Goal: Information Seeking & Learning: Learn about a topic

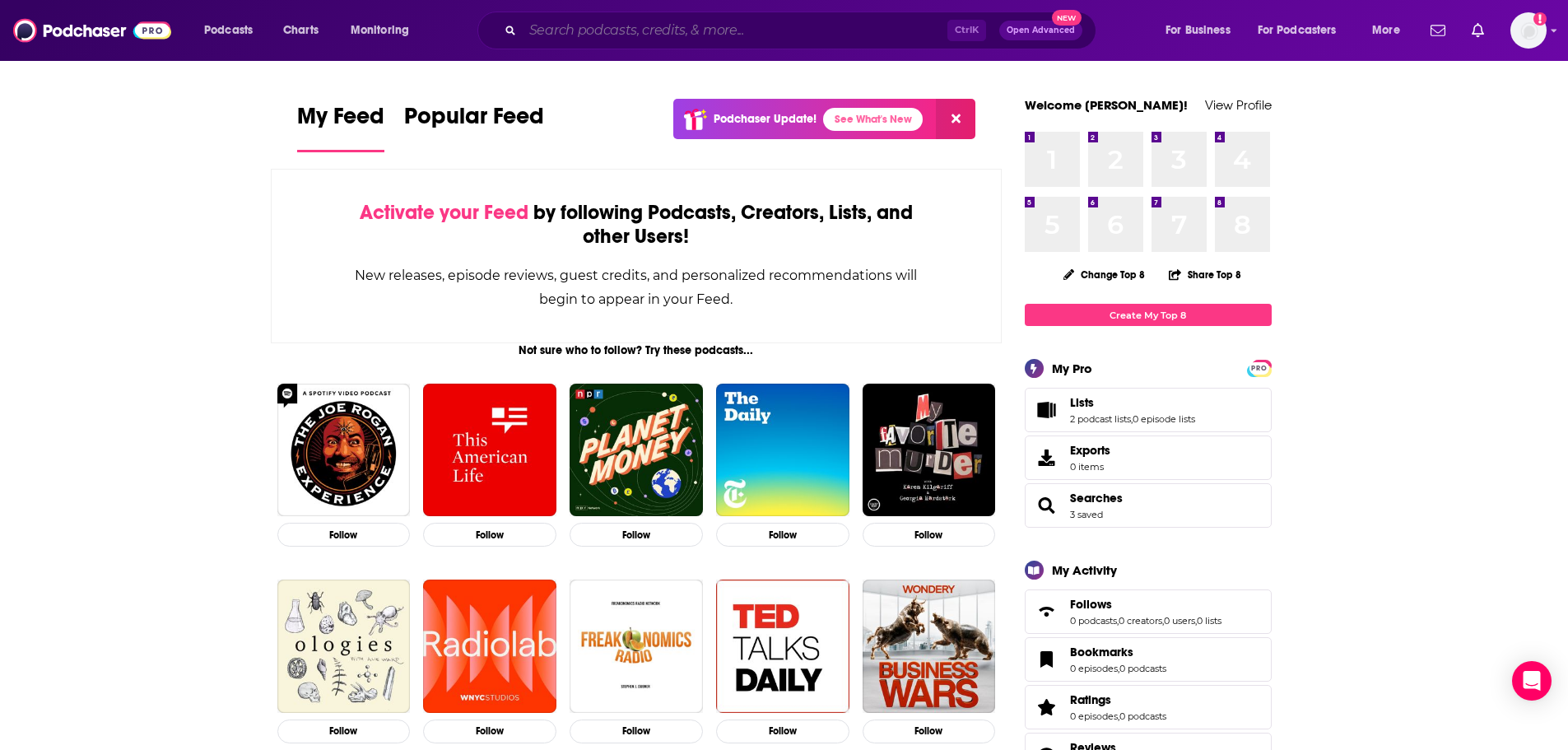
click at [543, 31] on input "Search podcasts, credits, & more..." at bounding box center [735, 30] width 425 height 26
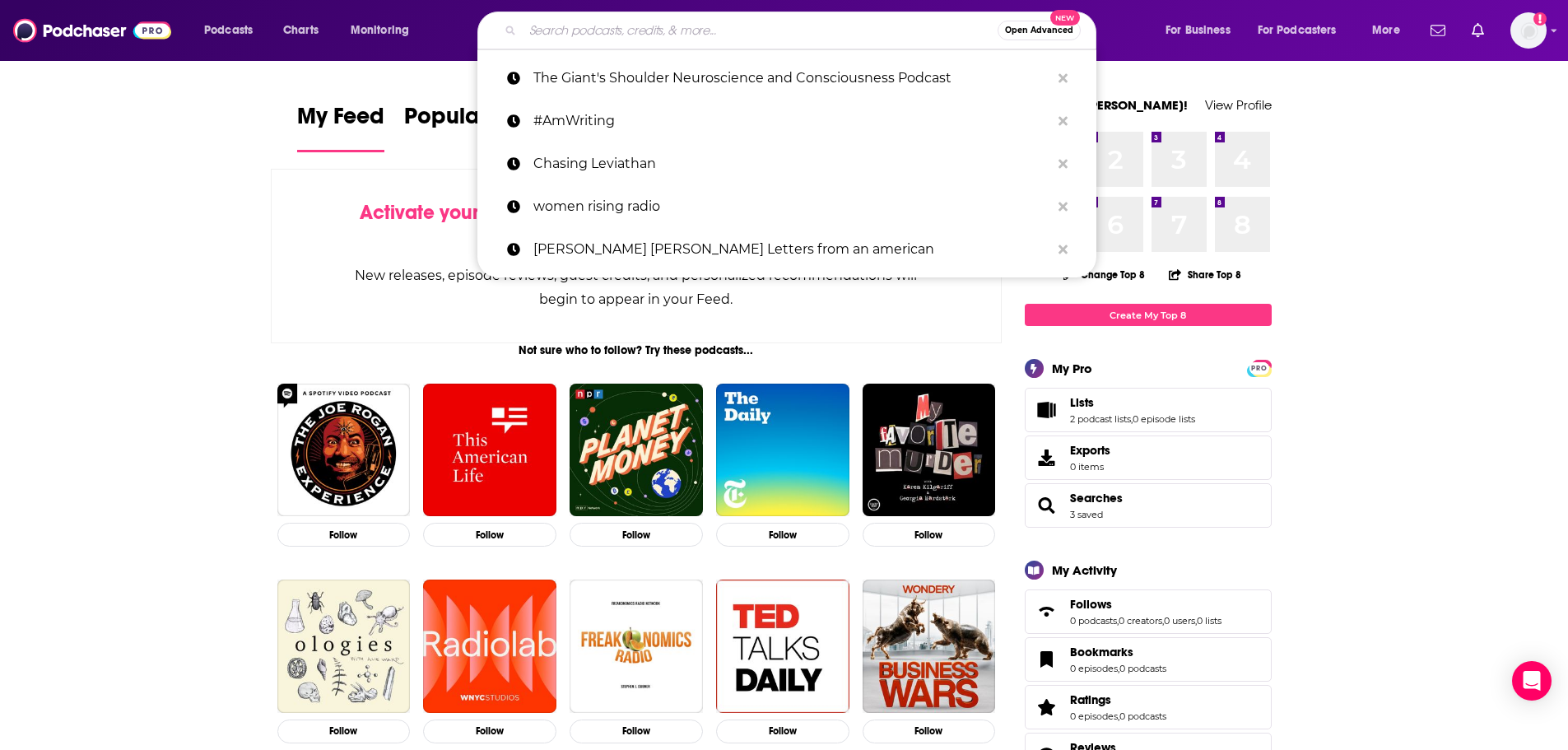
paste input "Curiosity Entangled"
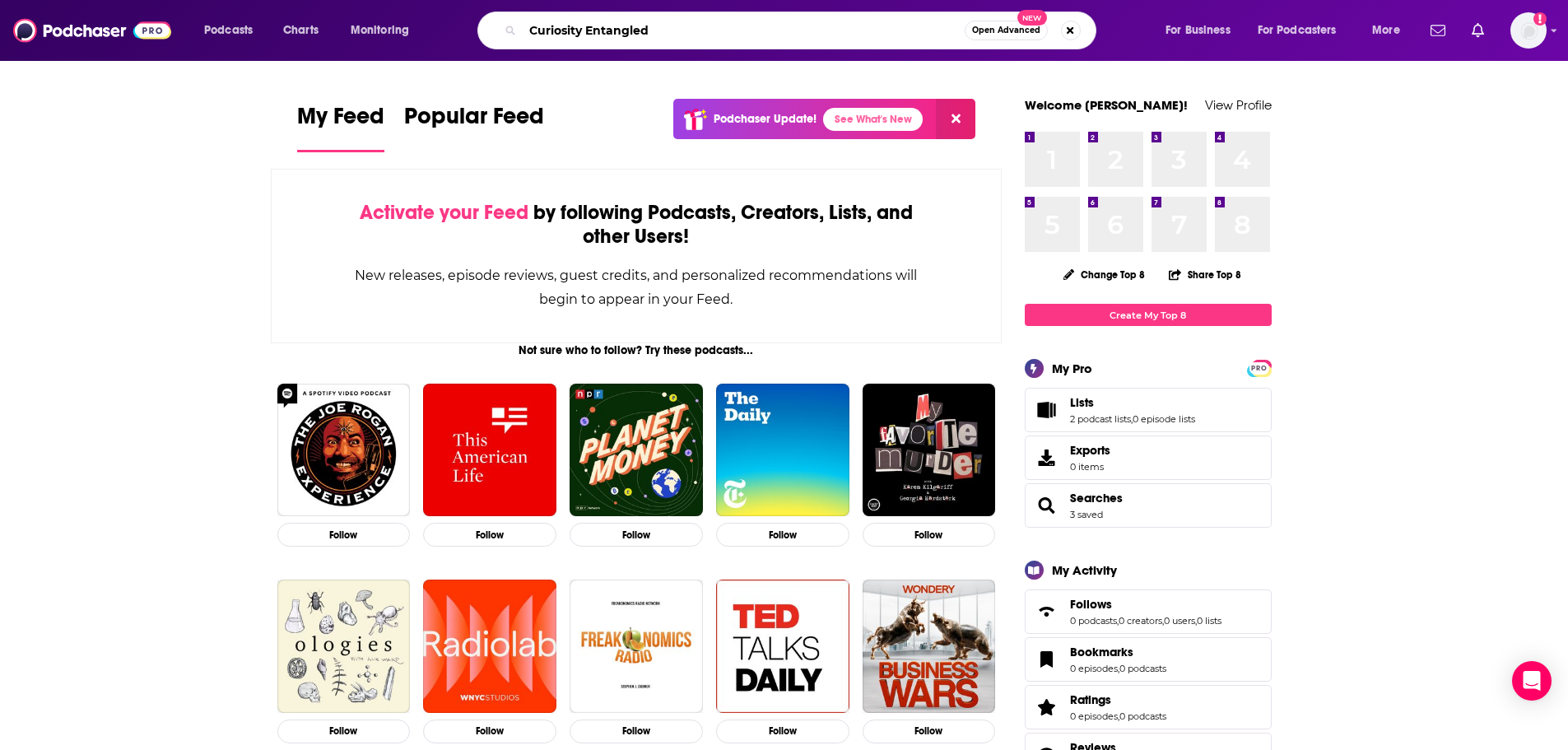
type input "Curiosity Entangled"
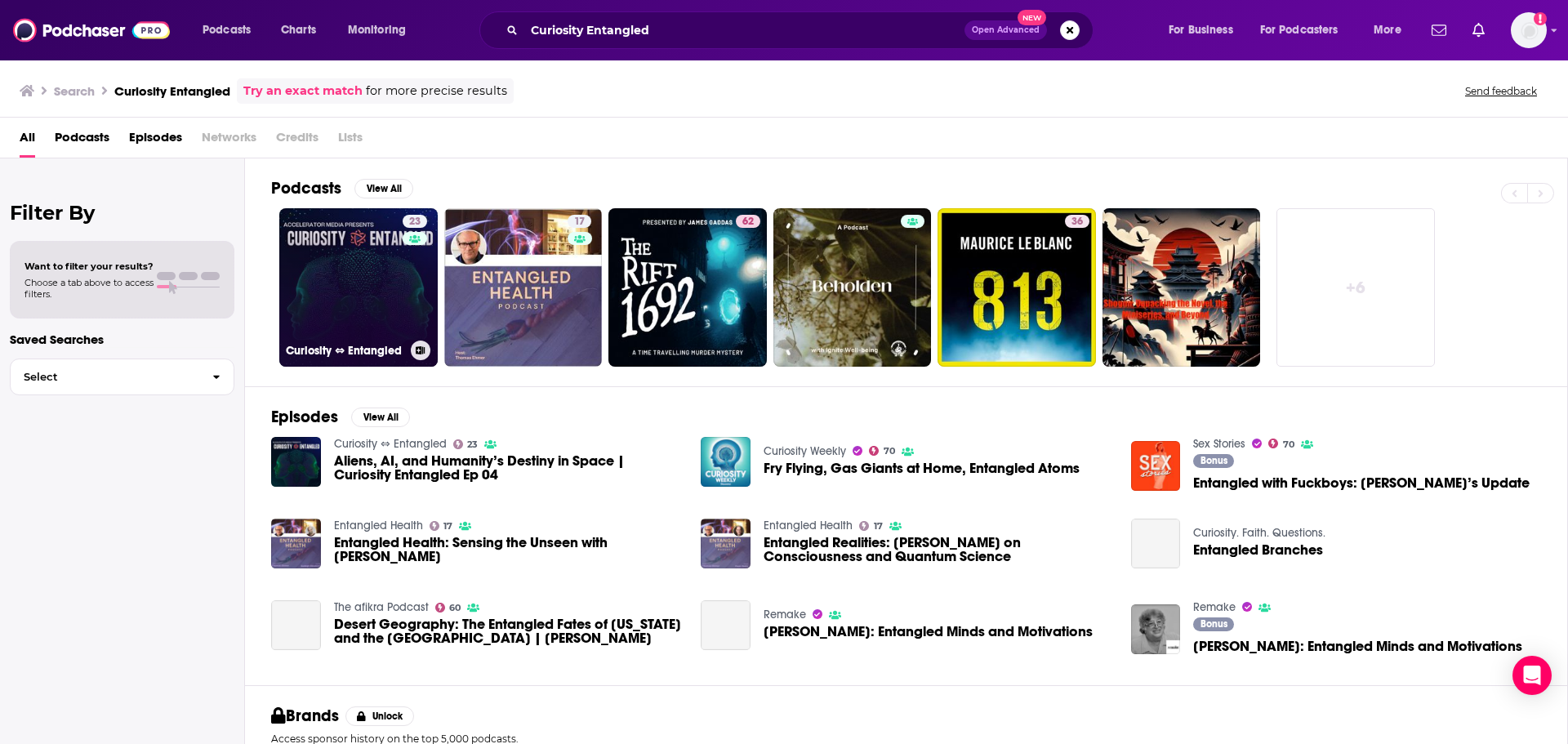
click at [389, 307] on link "23 Curiosity ⇔ Entangled" at bounding box center [358, 288] width 159 height 159
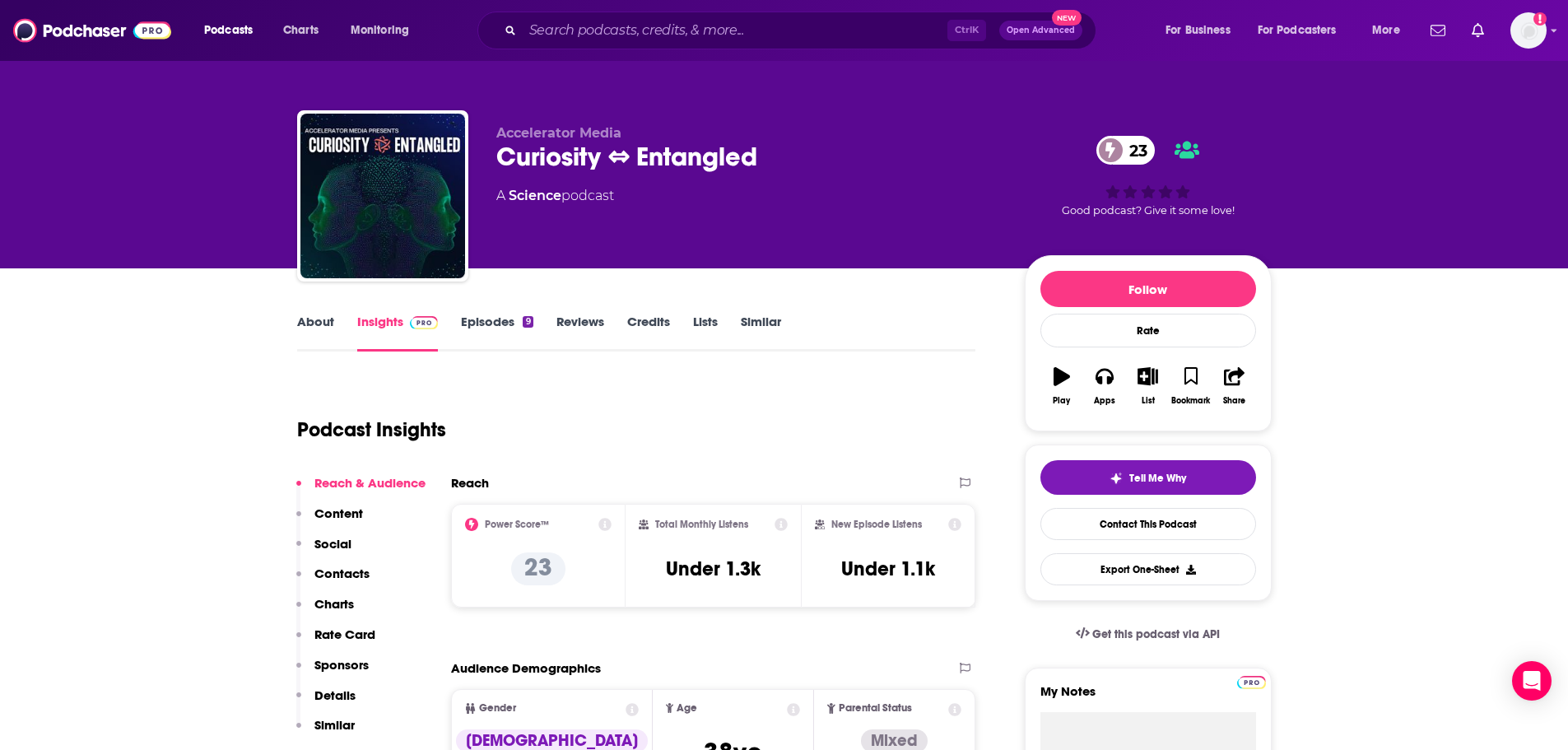
click at [319, 319] on link "About" at bounding box center [315, 332] width 37 height 38
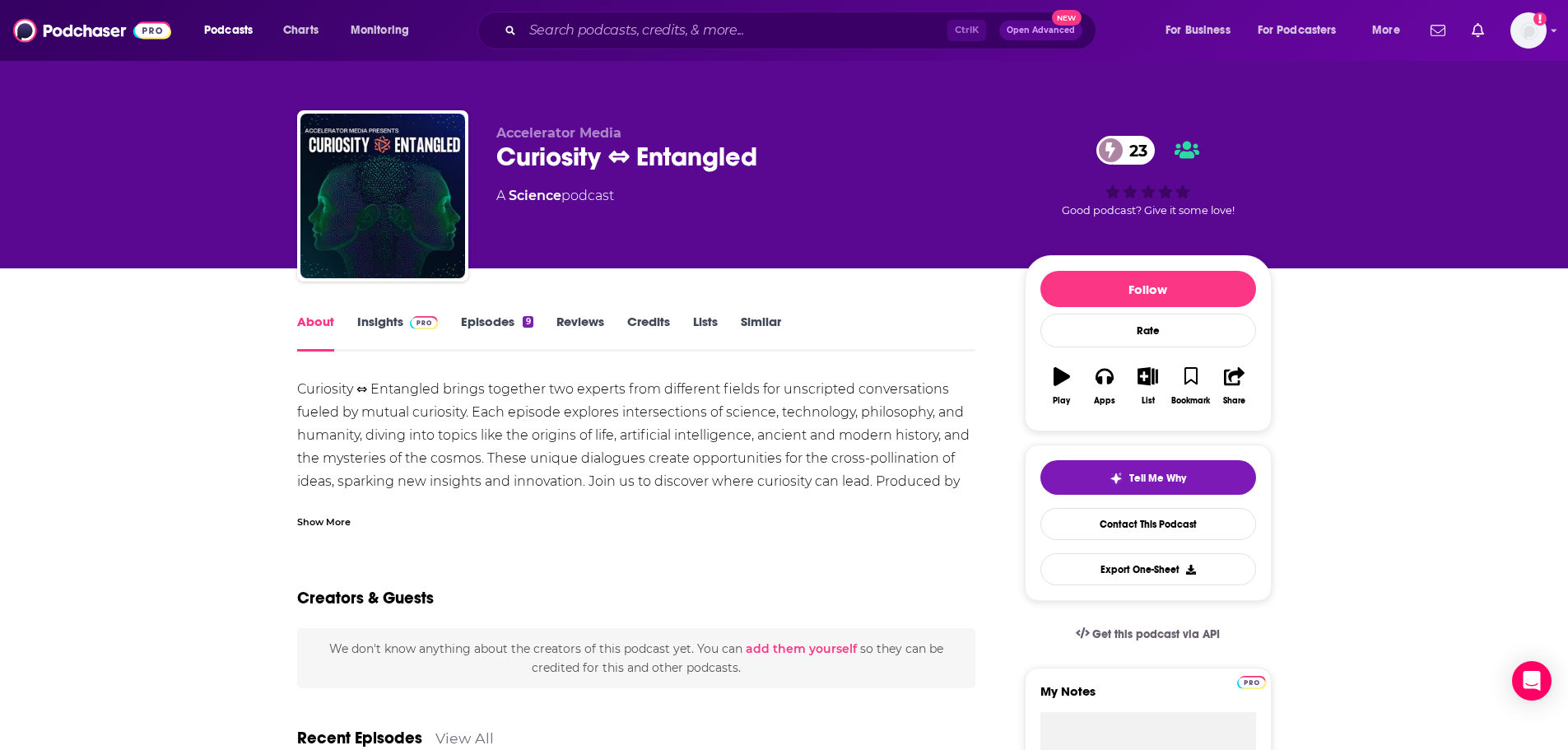
click at [365, 320] on link "Insights" at bounding box center [398, 332] width 82 height 38
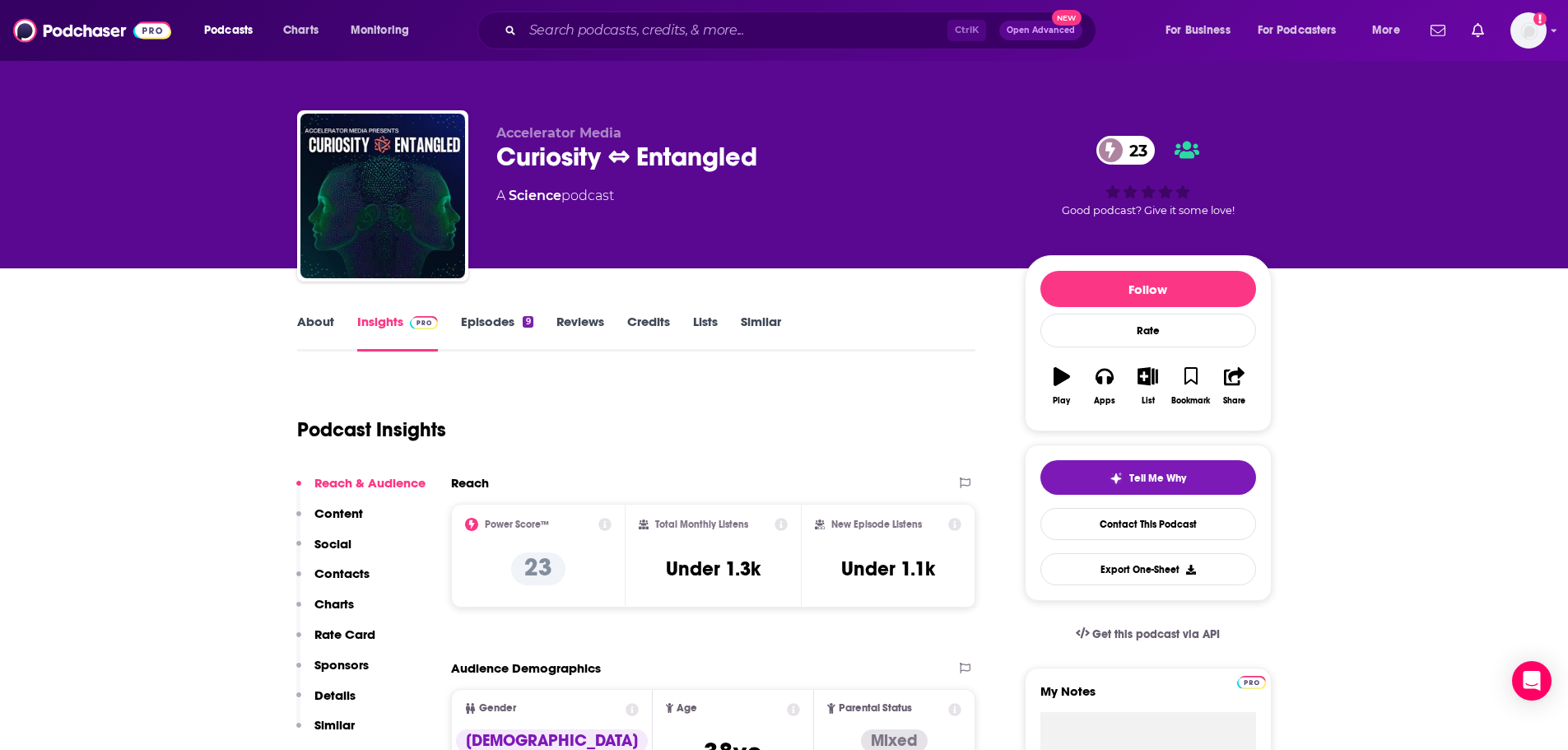
click at [509, 328] on link "Episodes 9" at bounding box center [497, 332] width 72 height 38
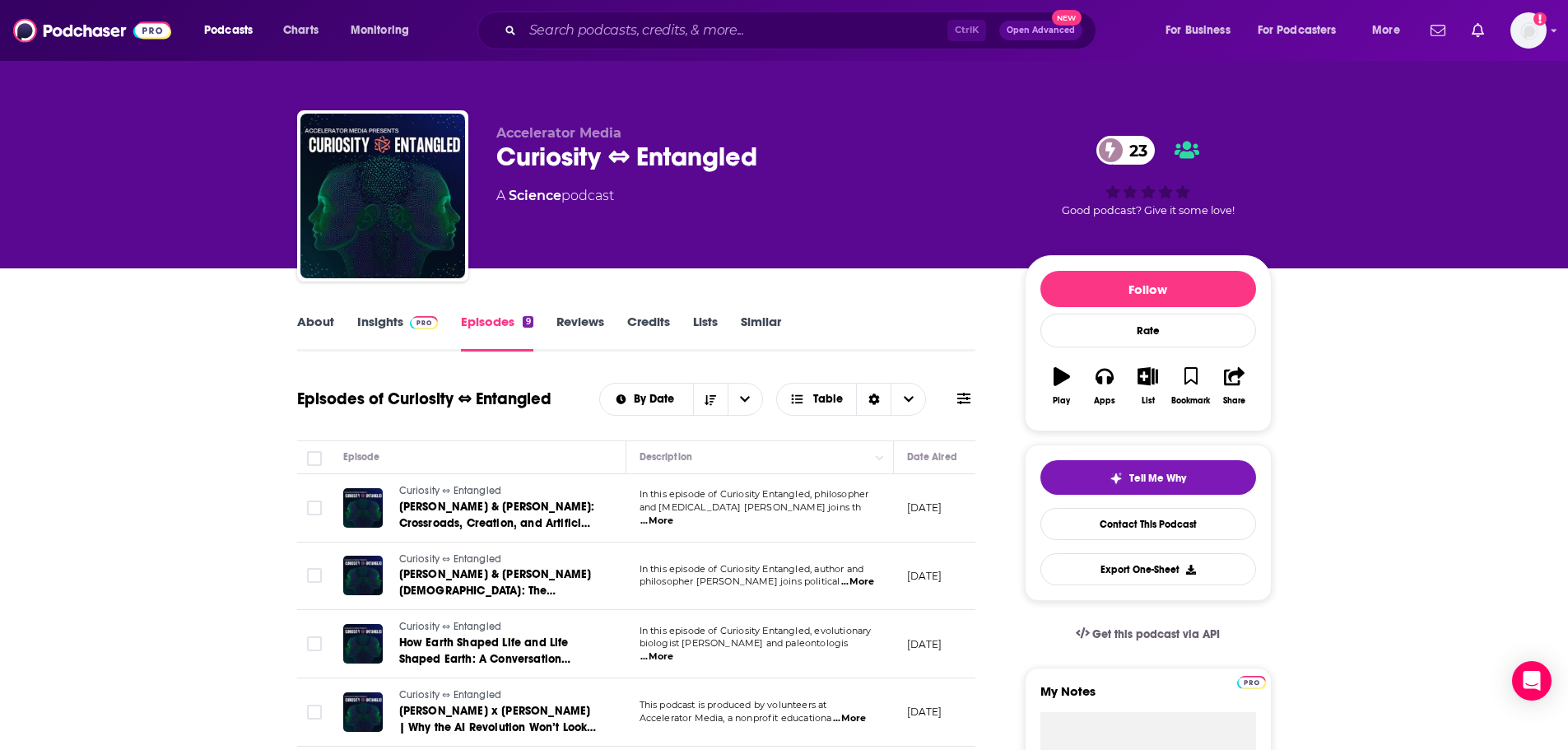
click at [398, 322] on link "Insights" at bounding box center [398, 332] width 82 height 38
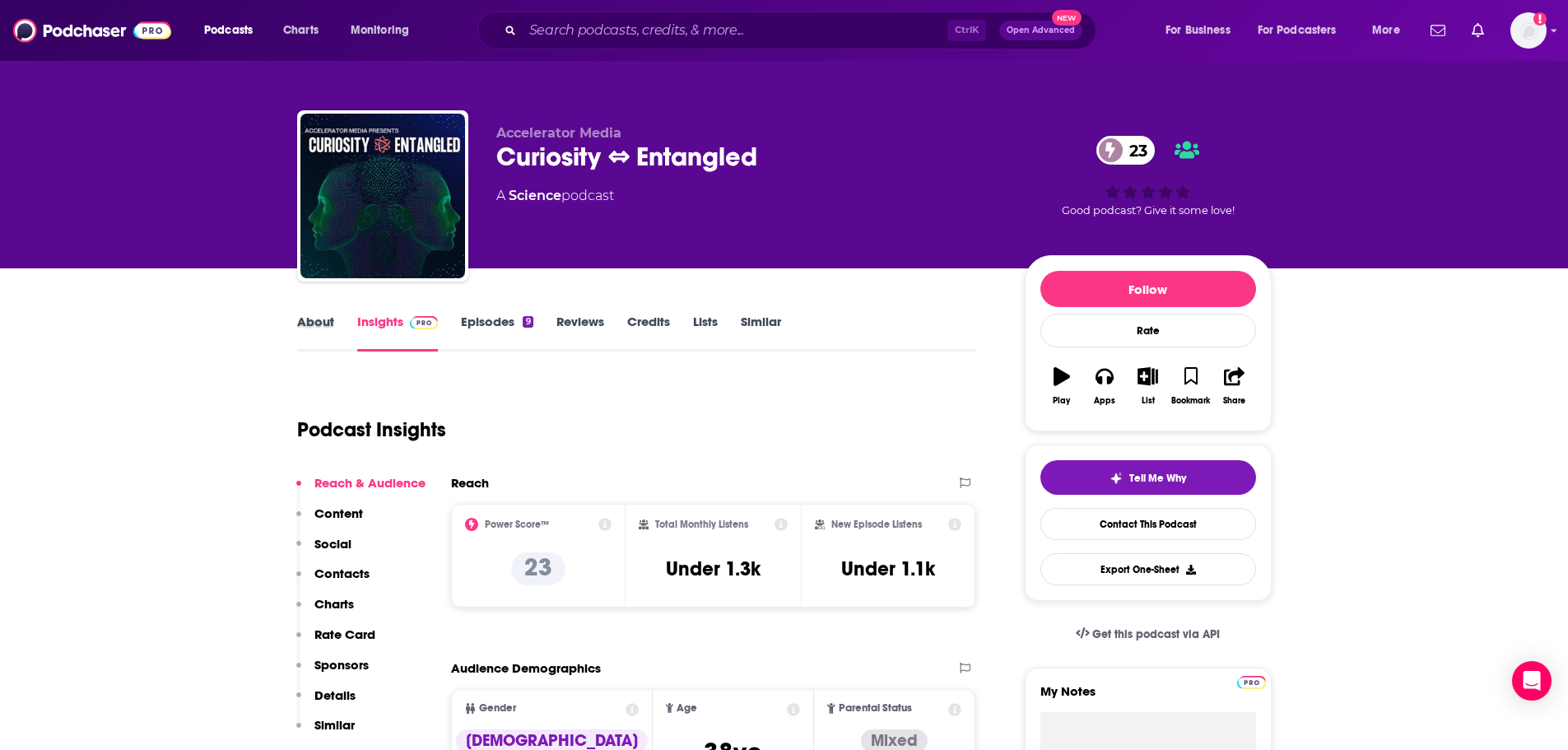
click at [335, 319] on div "About" at bounding box center [327, 332] width 60 height 38
click at [516, 327] on link "Episodes 9" at bounding box center [497, 332] width 72 height 38
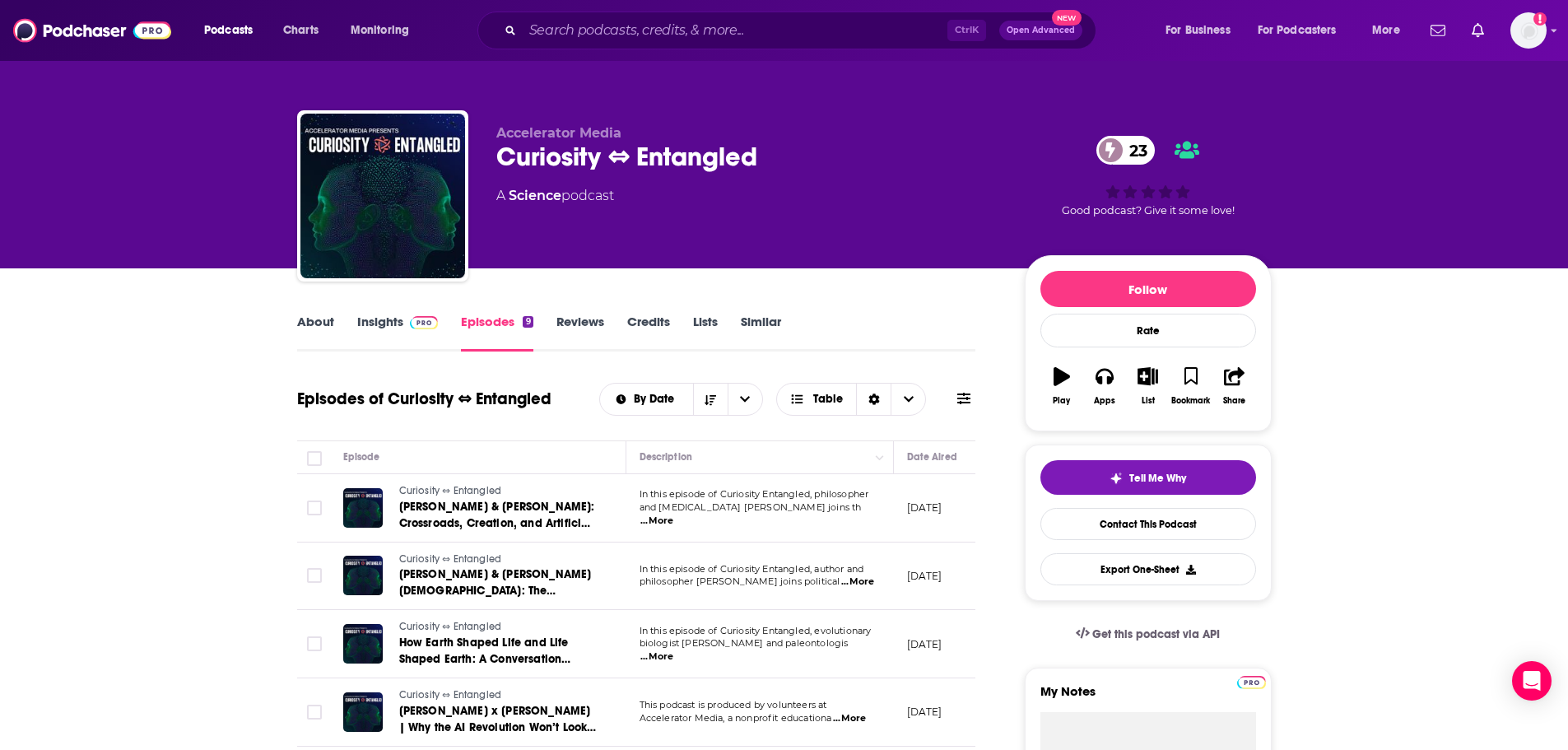
click at [378, 333] on link "Insights" at bounding box center [398, 332] width 82 height 38
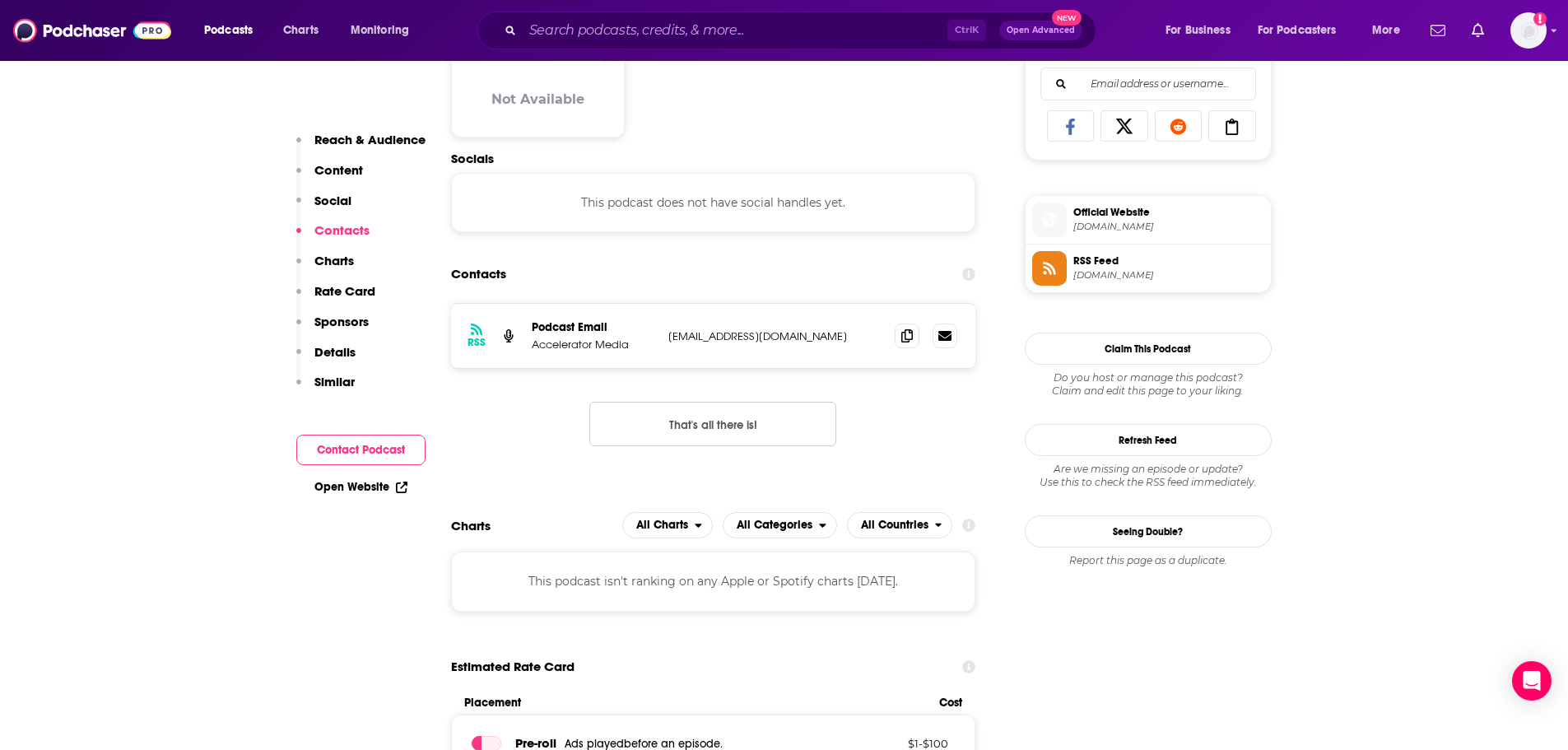
scroll to position [1481, 0]
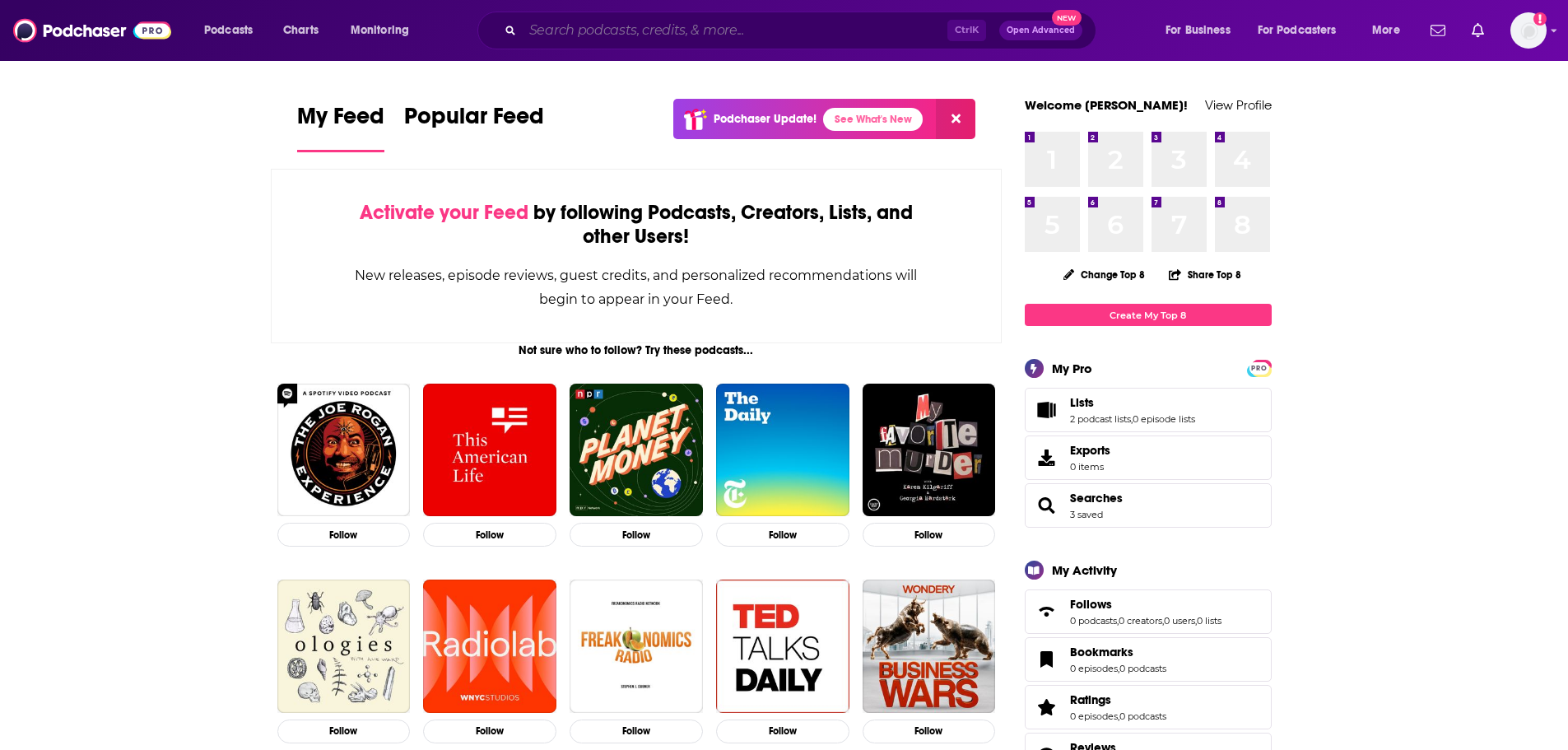
click at [570, 35] on input "Search podcasts, credits, & more..." at bounding box center [735, 30] width 425 height 26
paste input "Existential Hope"
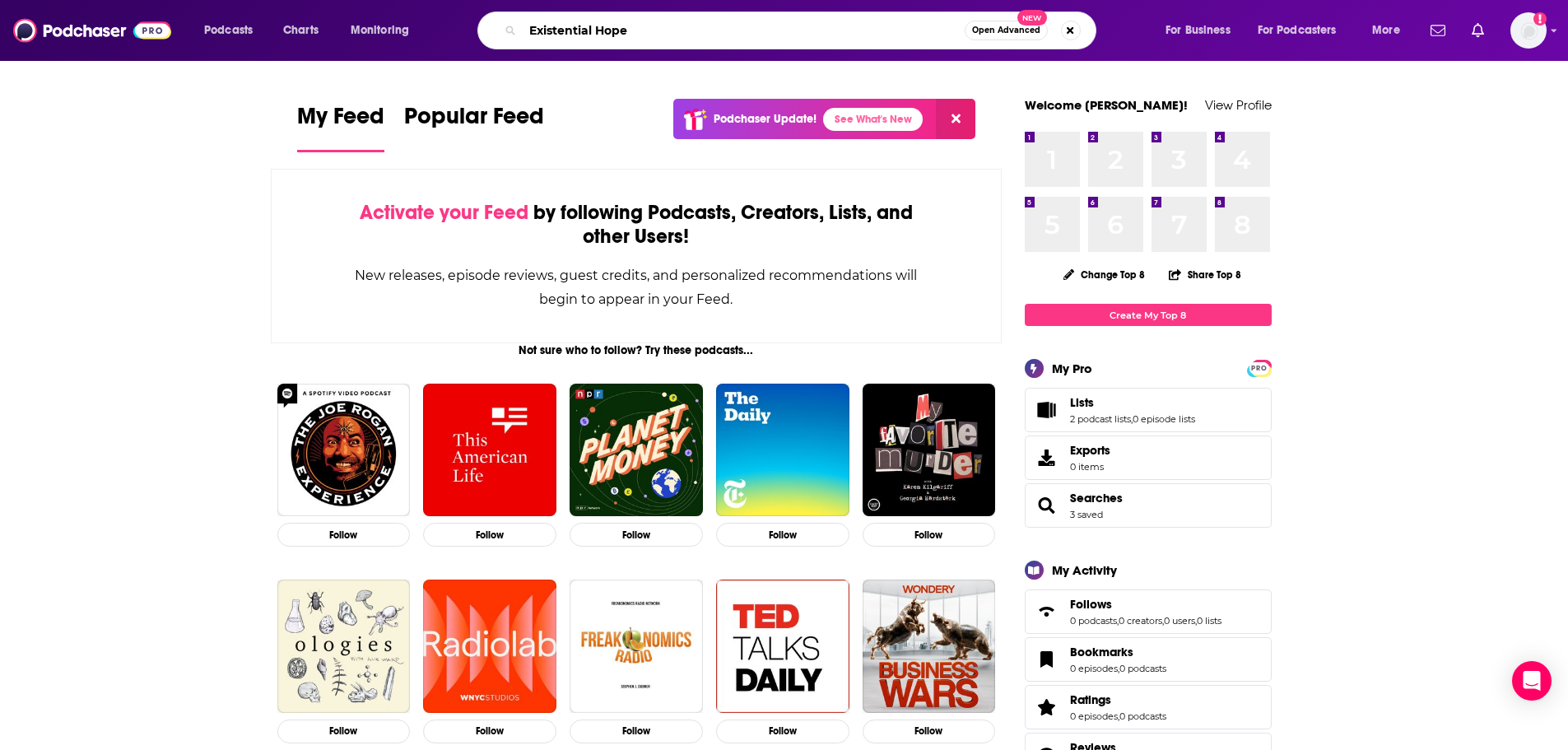
type input "Existential Hope"
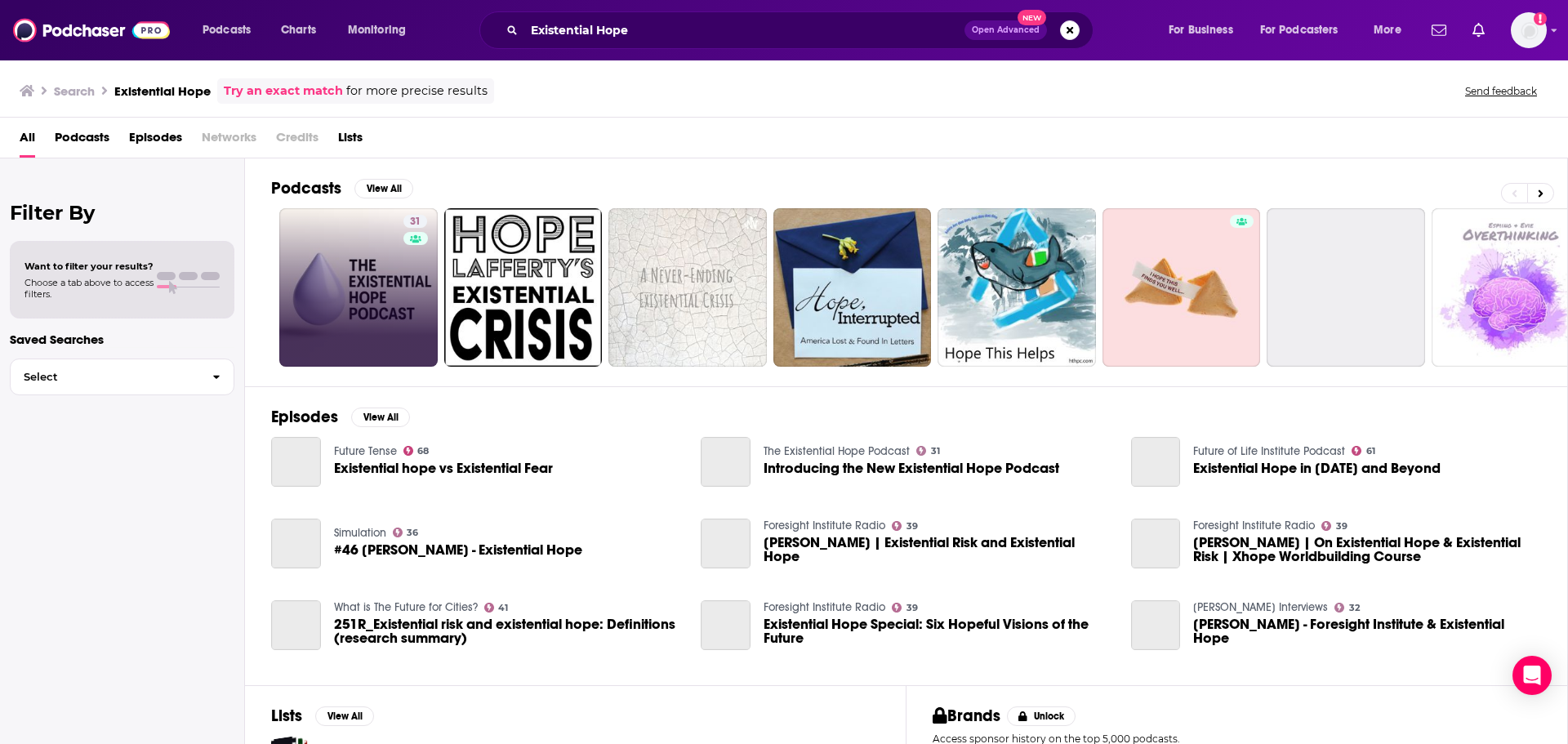
click at [391, 250] on link "31" at bounding box center [358, 288] width 159 height 159
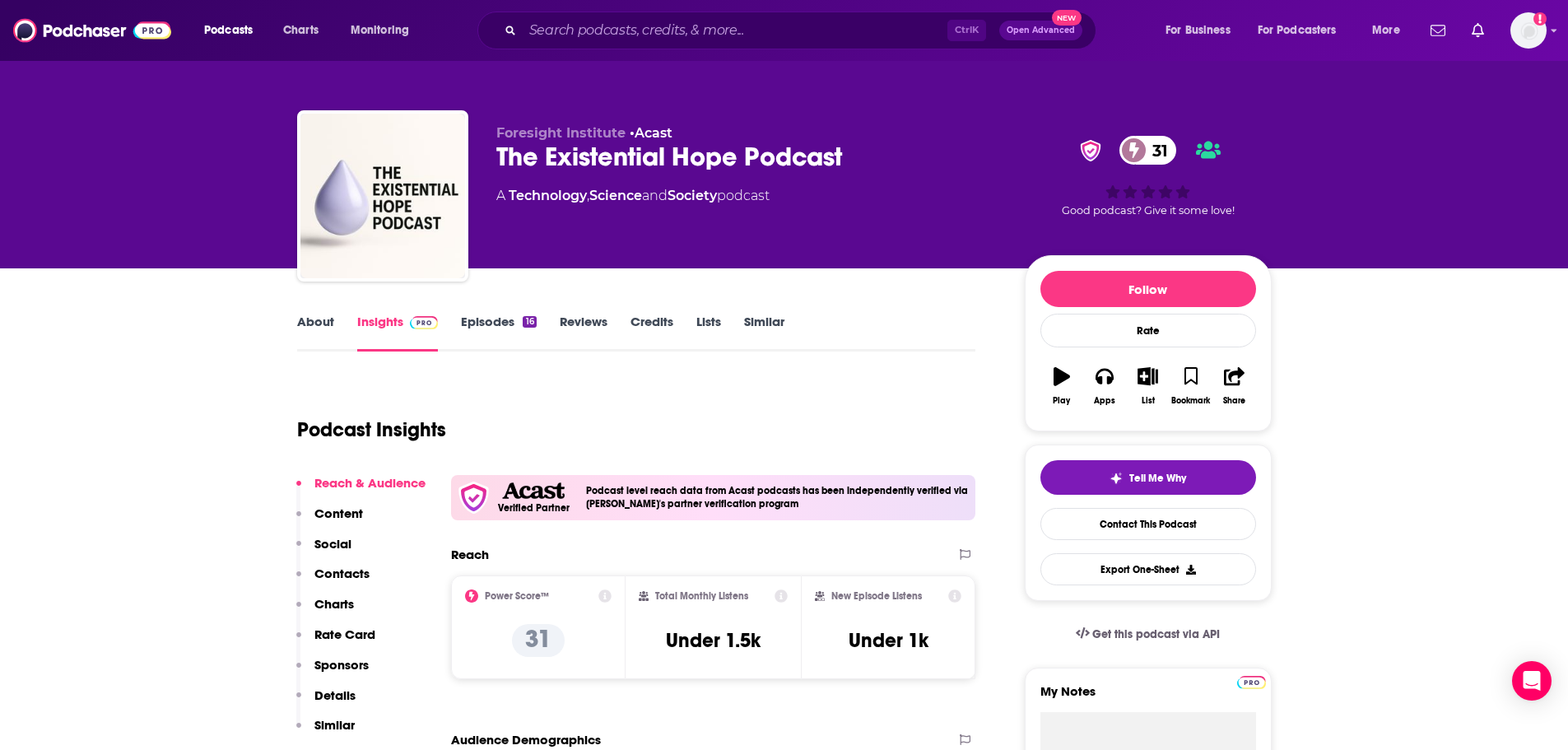
click at [304, 321] on link "About" at bounding box center [315, 332] width 37 height 38
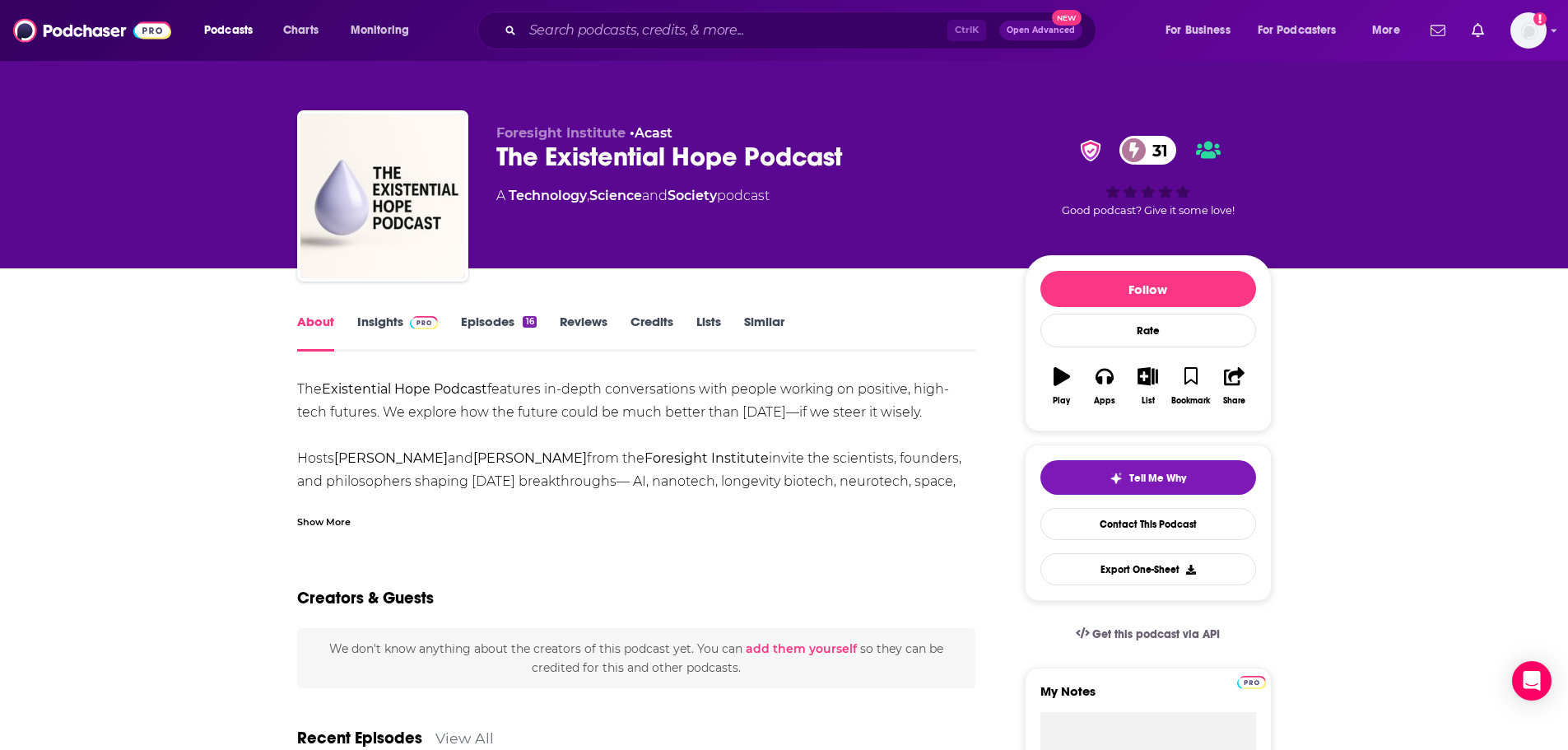
click at [332, 524] on div "Show More" at bounding box center [324, 520] width 54 height 15
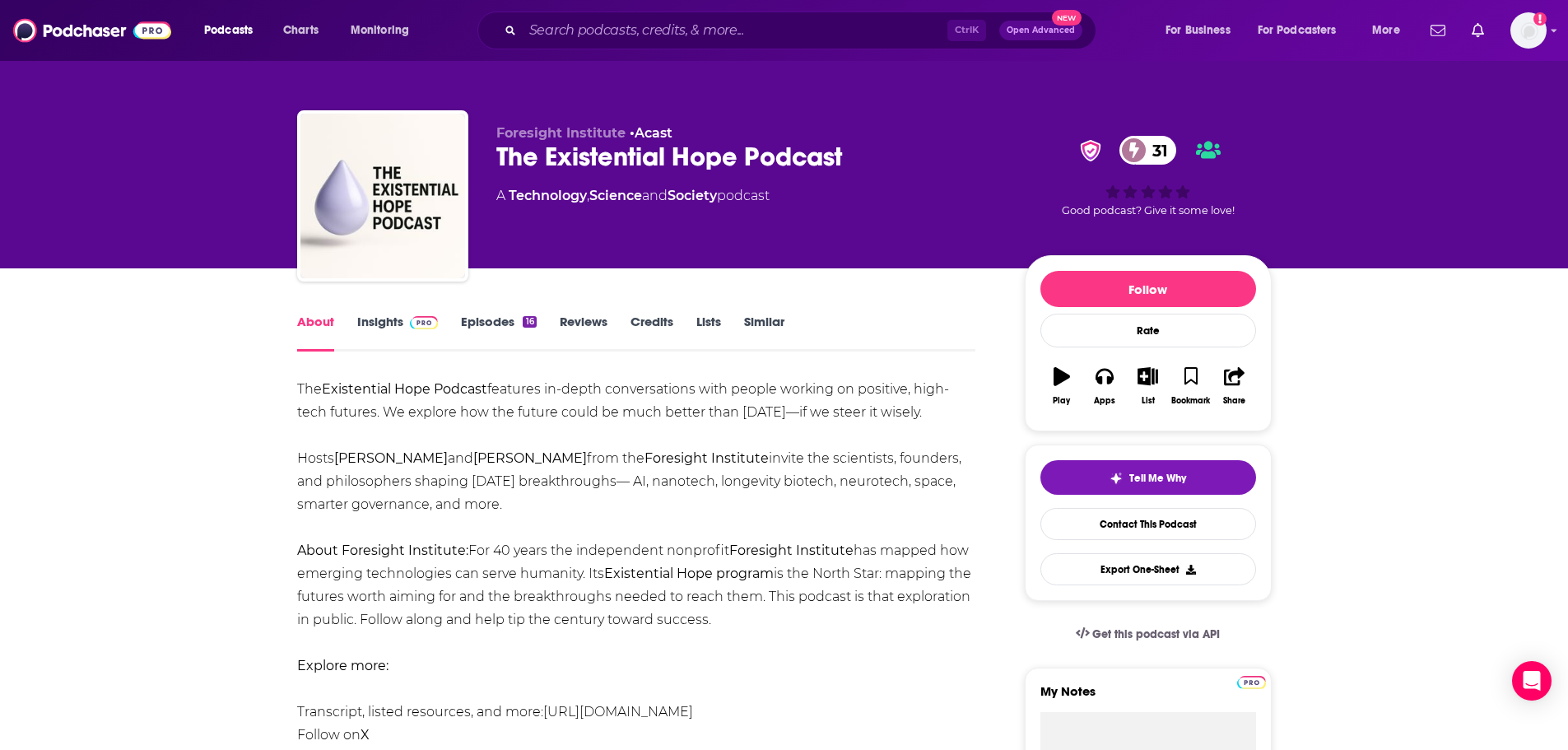
drag, startPoint x: 721, startPoint y: 606, endPoint x: 298, endPoint y: 391, distance: 474.5
click at [298, 391] on div "The Existential Hope Podcast features in-depth conversations with people workin…" at bounding box center [637, 596] width 679 height 437
copy div "The Existential Hope Podcast features in-depth conversations with people workin…"
click at [396, 319] on link "Insights" at bounding box center [398, 332] width 82 height 38
